Goal: Information Seeking & Learning: Learn about a topic

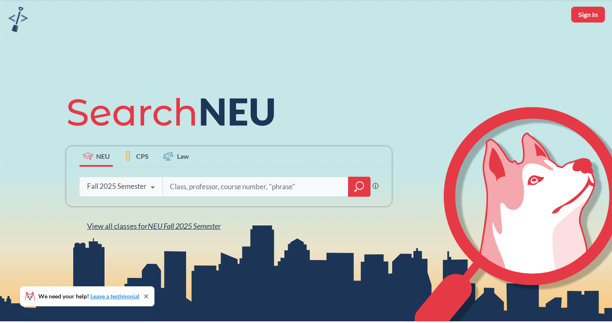
scroll to position [66, 0]
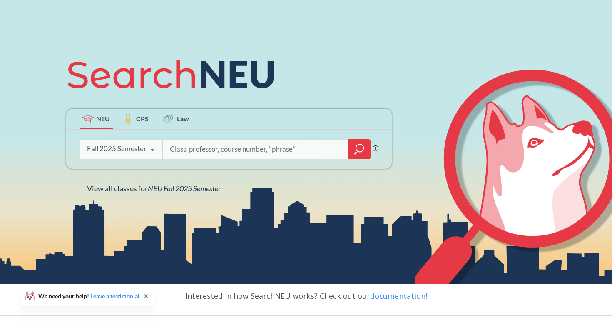
click at [210, 145] on input "search" at bounding box center [255, 148] width 173 height 17
type input "DS 3000"
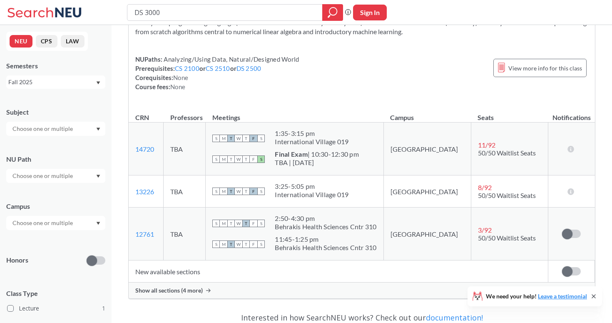
scroll to position [55, 0]
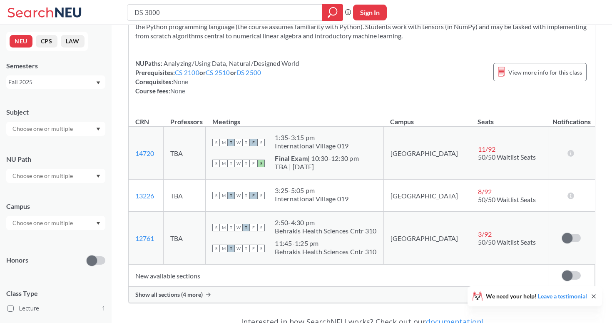
click at [250, 143] on span "T" at bounding box center [245, 142] width 7 height 7
click at [321, 146] on div "International Village 019" at bounding box center [312, 146] width 74 height 8
click at [471, 162] on td "11 / 92 50/50 Waitlist Seats" at bounding box center [509, 153] width 77 height 53
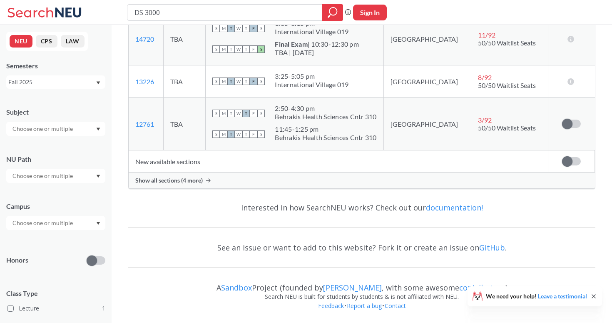
scroll to position [51, 0]
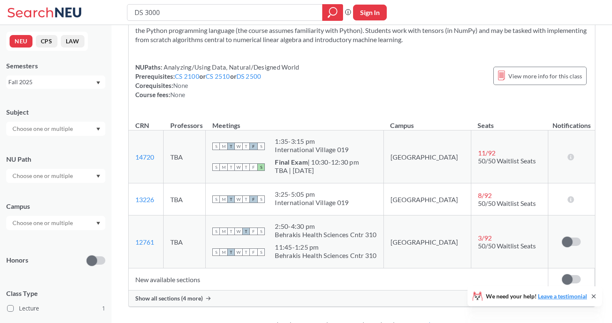
drag, startPoint x: 298, startPoint y: 207, endPoint x: 388, endPoint y: 210, distance: 89.1
click at [383, 210] on td "S M T W T F S 3:25 - 5:05 pm [GEOGRAPHIC_DATA] 019" at bounding box center [295, 199] width 178 height 32
